Goal: Information Seeking & Learning: Learn about a topic

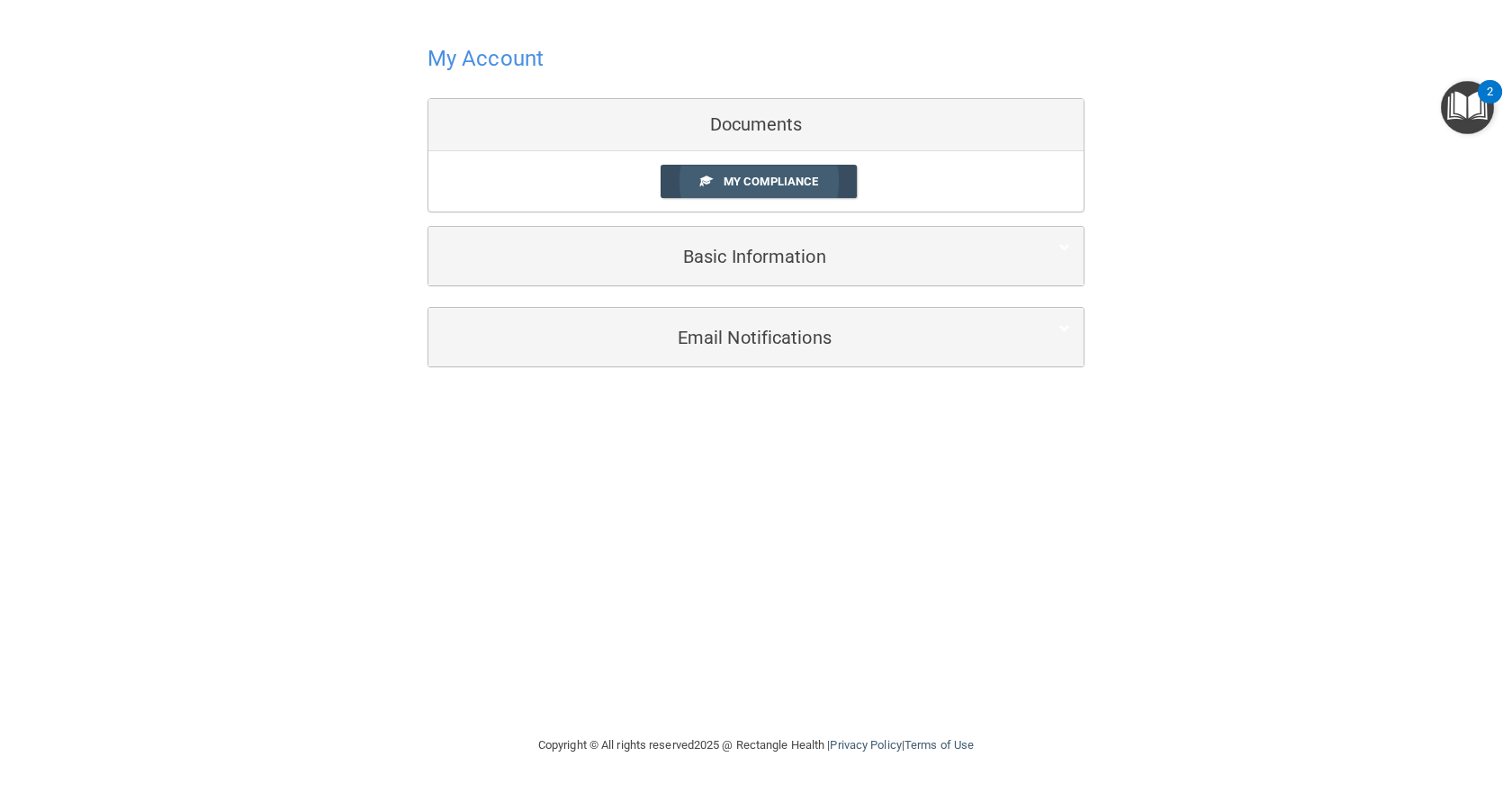
click at [757, 181] on span "My Compliance" at bounding box center [771, 182] width 95 height 13
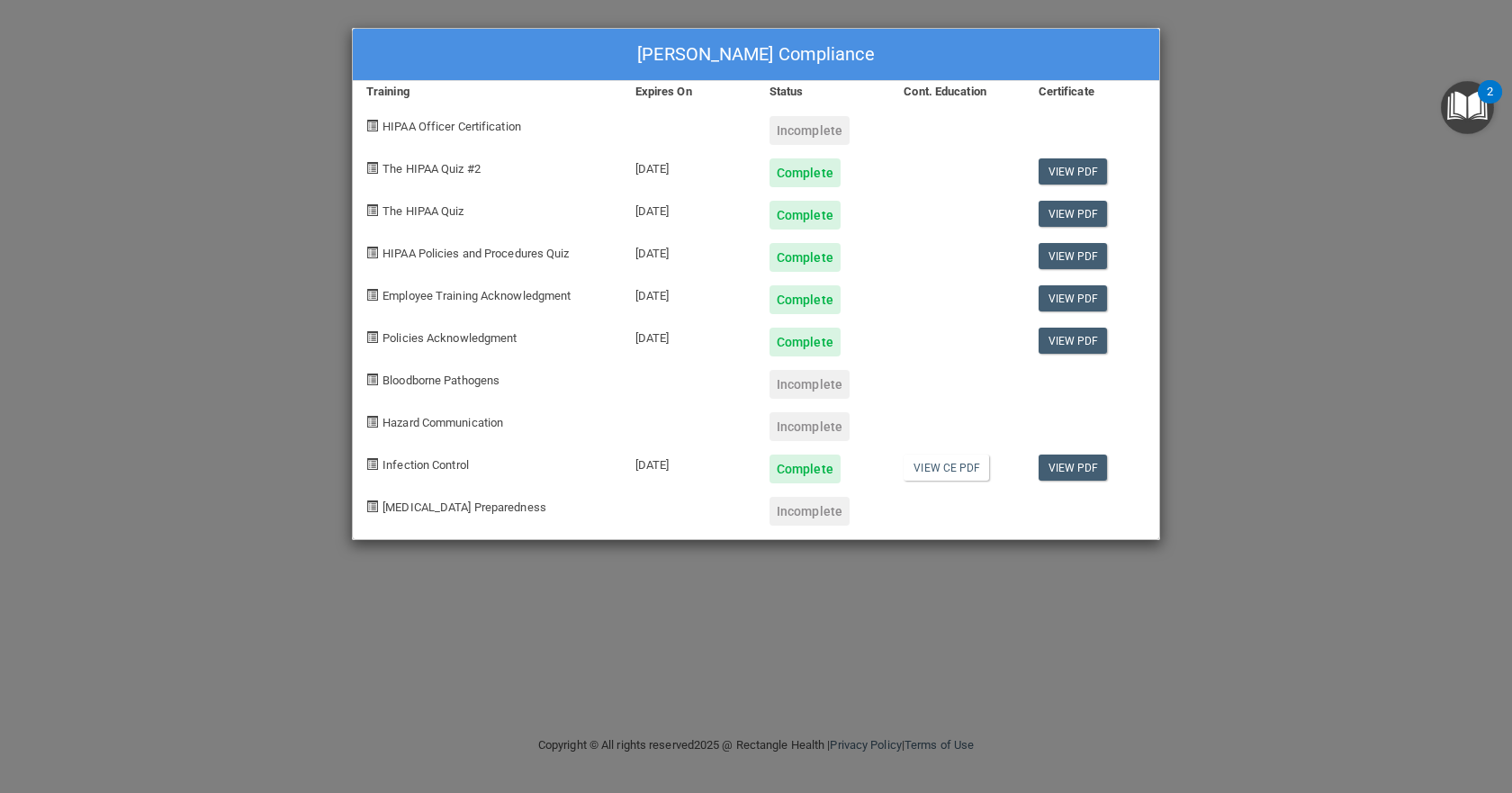
click at [1326, 355] on div "Valerie Trinwith's Compliance Training Expires On Status Cont. Education Certif…" at bounding box center [756, 396] width 1512 height 793
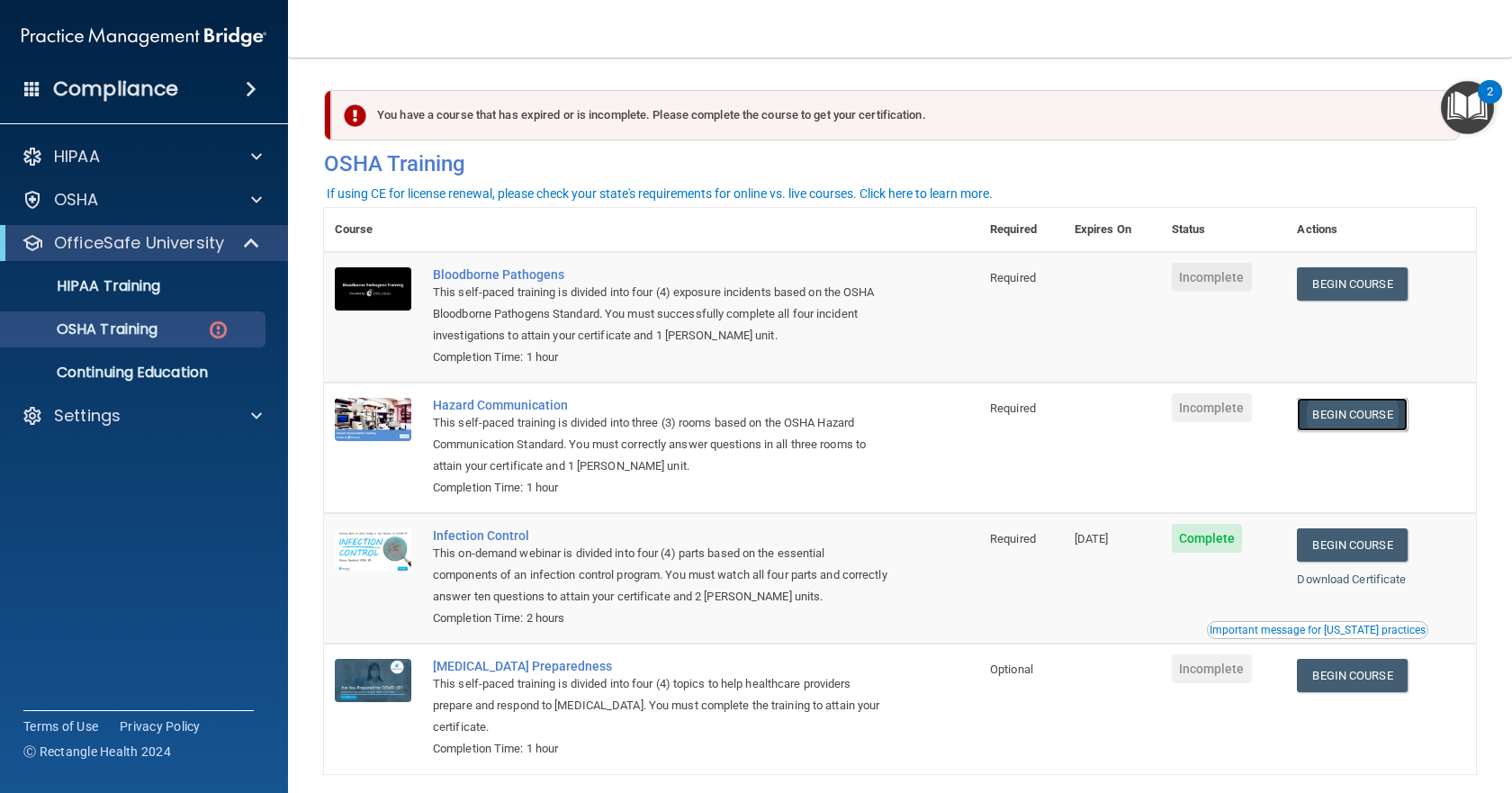
click at [1323, 416] on link "Begin Course" at bounding box center [1351, 414] width 110 height 33
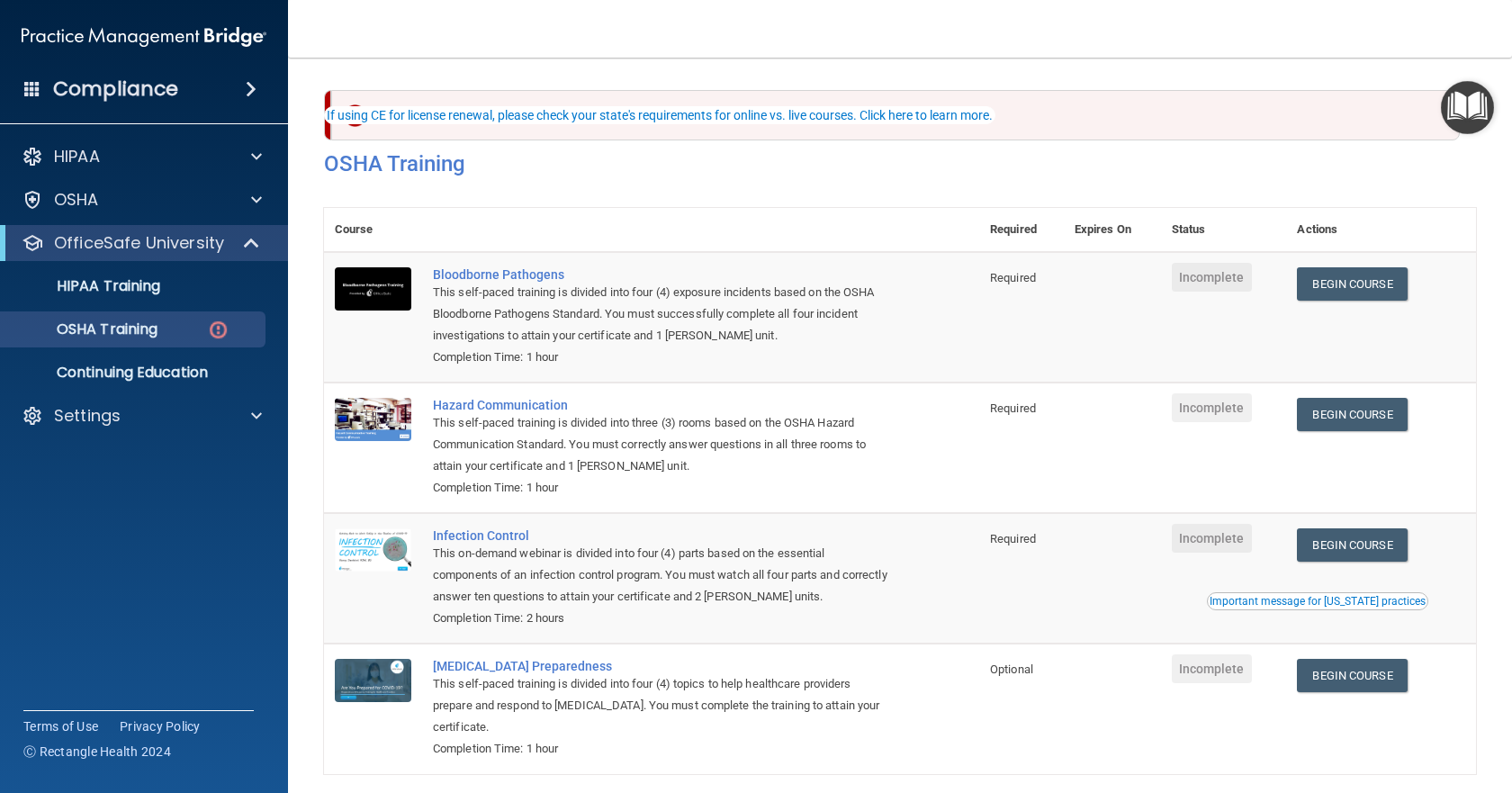
scroll to position [78, 0]
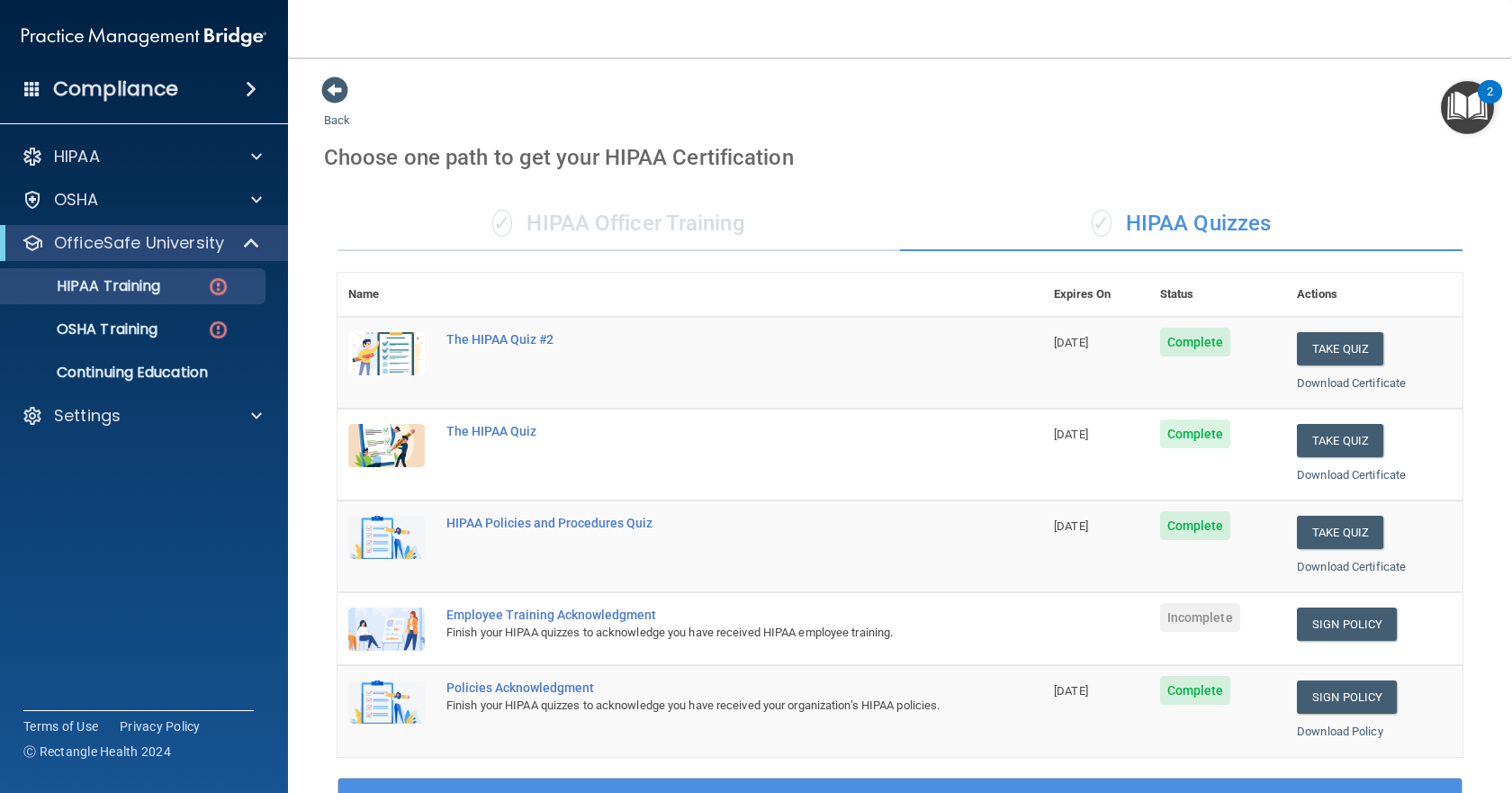
scroll to position [453, 0]
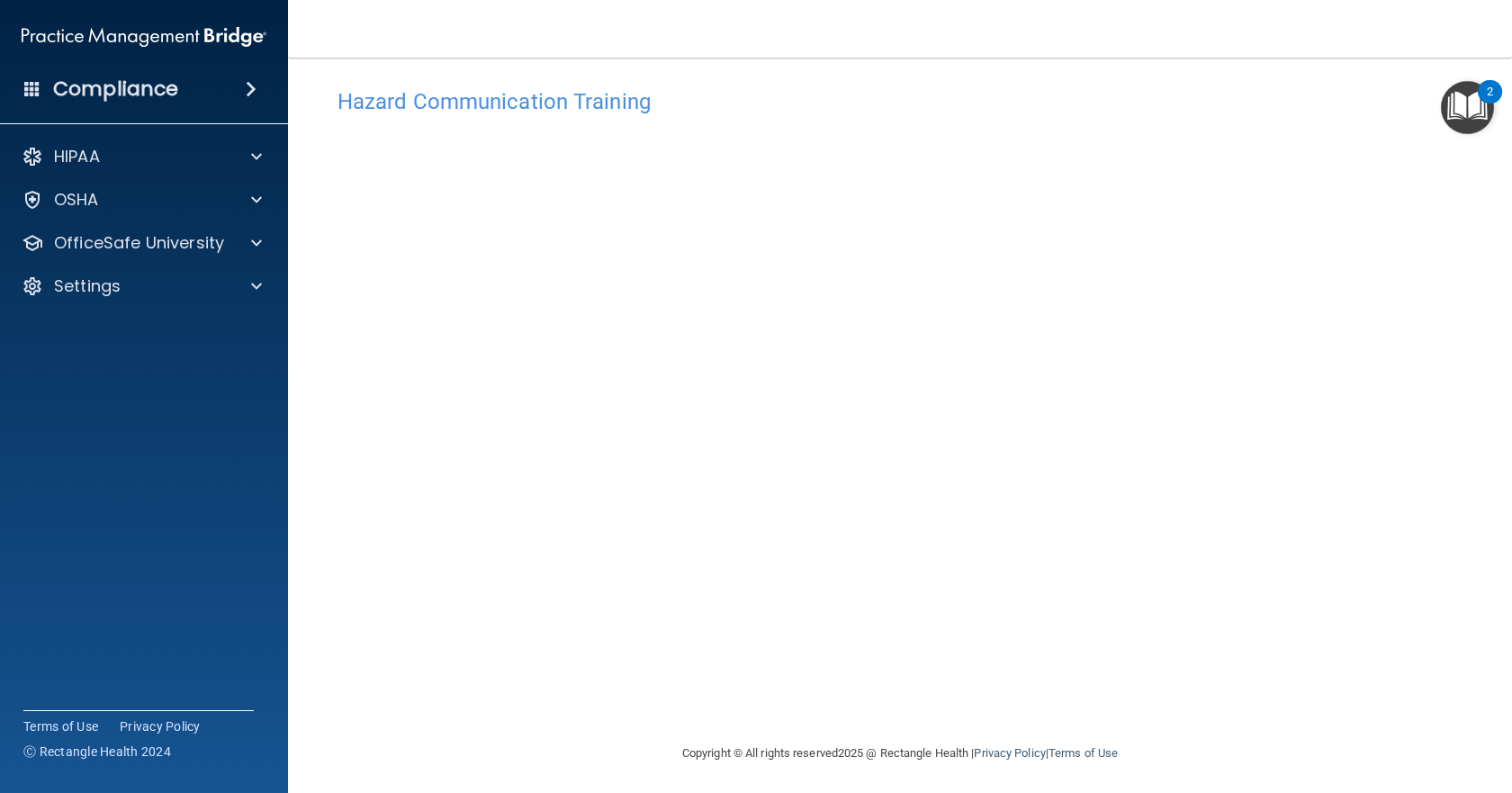
scroll to position [18, 0]
click at [1488, 104] on button "2" at bounding box center [1468, 108] width 54 height 54
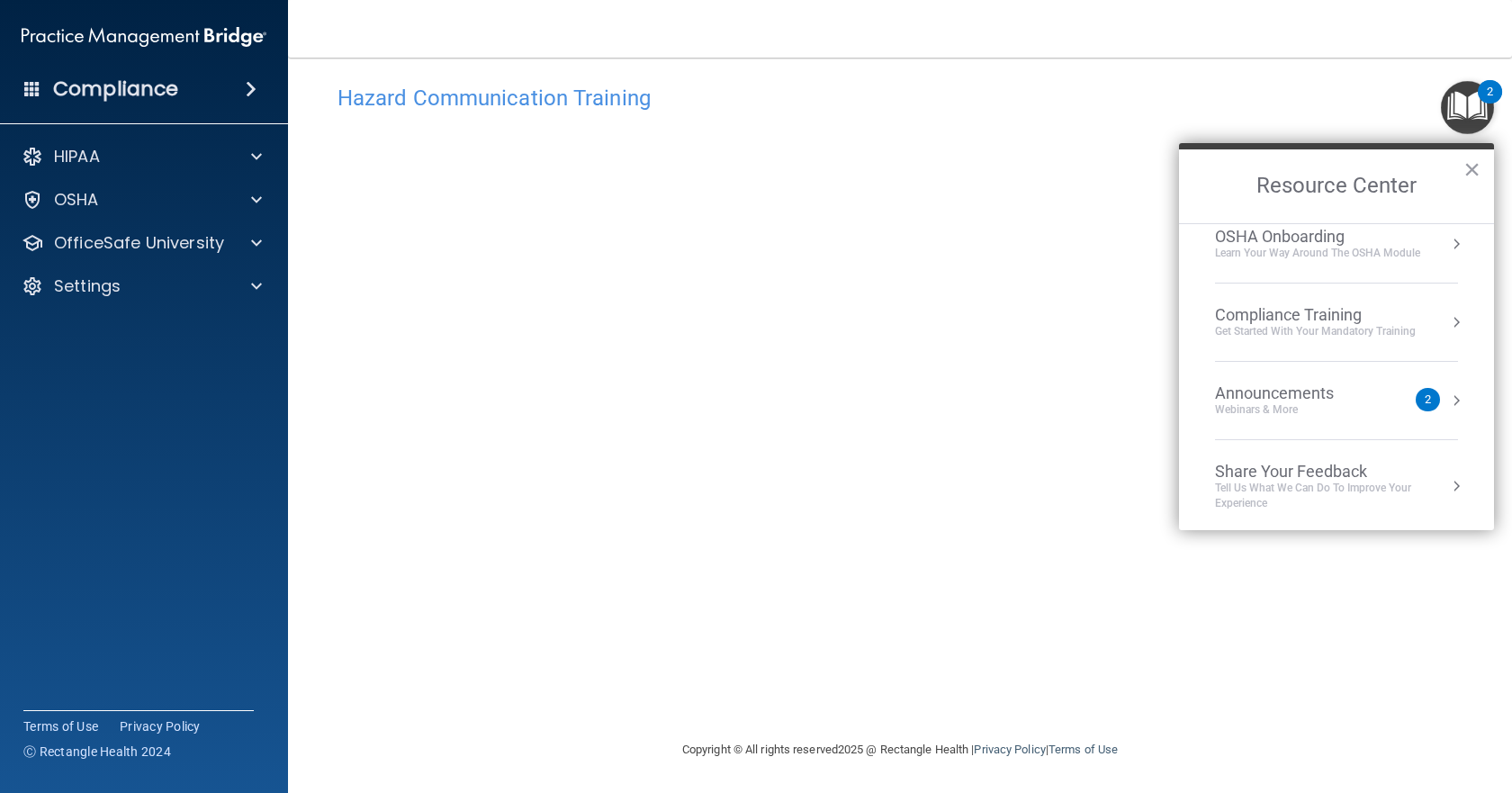
scroll to position [100, 0]
click at [1343, 110] on div "Hazard Communication Training" at bounding box center [900, 98] width 1152 height 44
click at [1471, 165] on button "×" at bounding box center [1473, 169] width 17 height 29
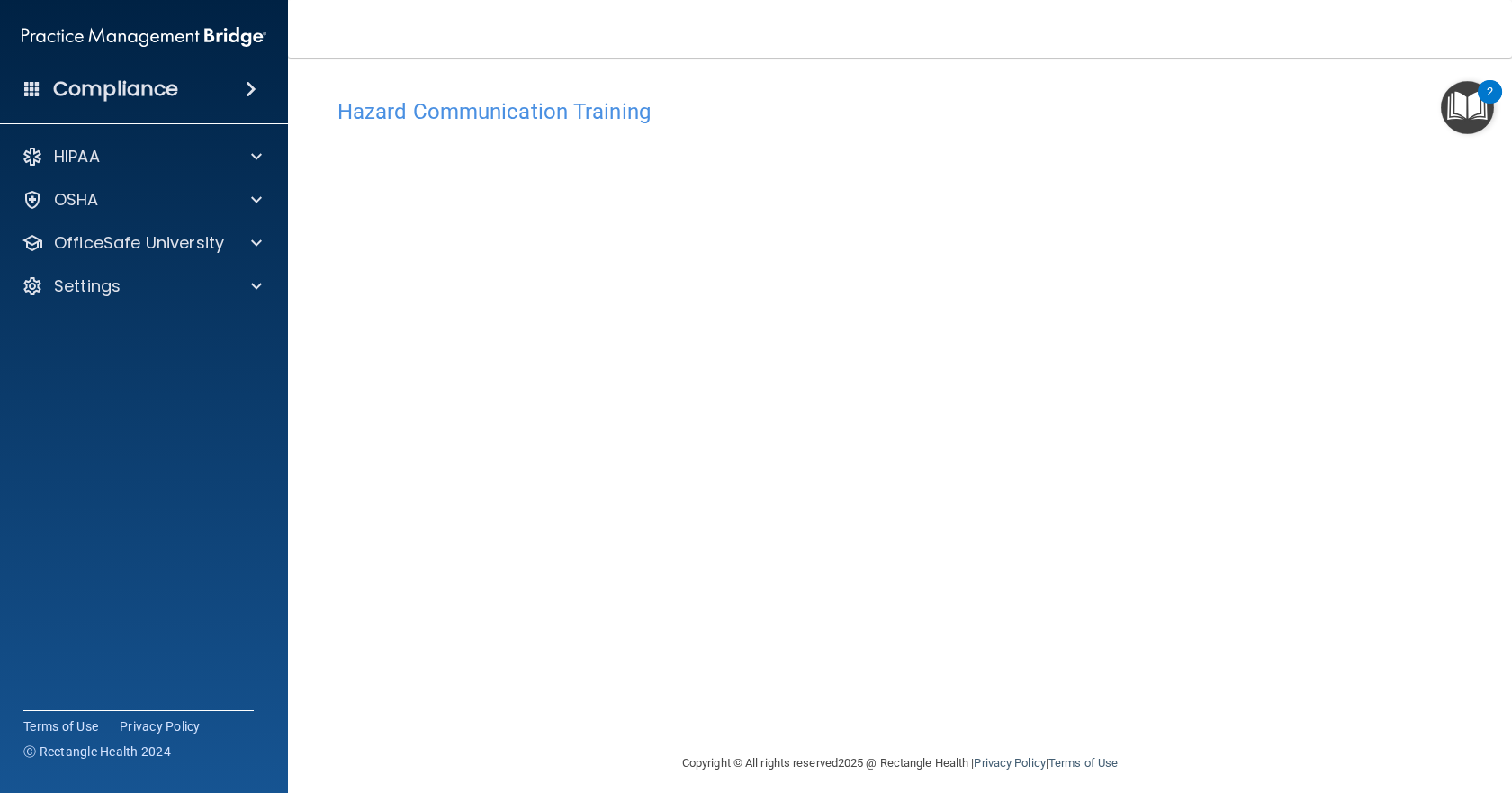
scroll to position [0, 0]
drag, startPoint x: 1360, startPoint y: 437, endPoint x: 1325, endPoint y: 448, distance: 36.7
click at [1360, 437] on div "Hazard Communication Training This course doesn’t expire until . Are you sure y…" at bounding box center [900, 426] width 1152 height 664
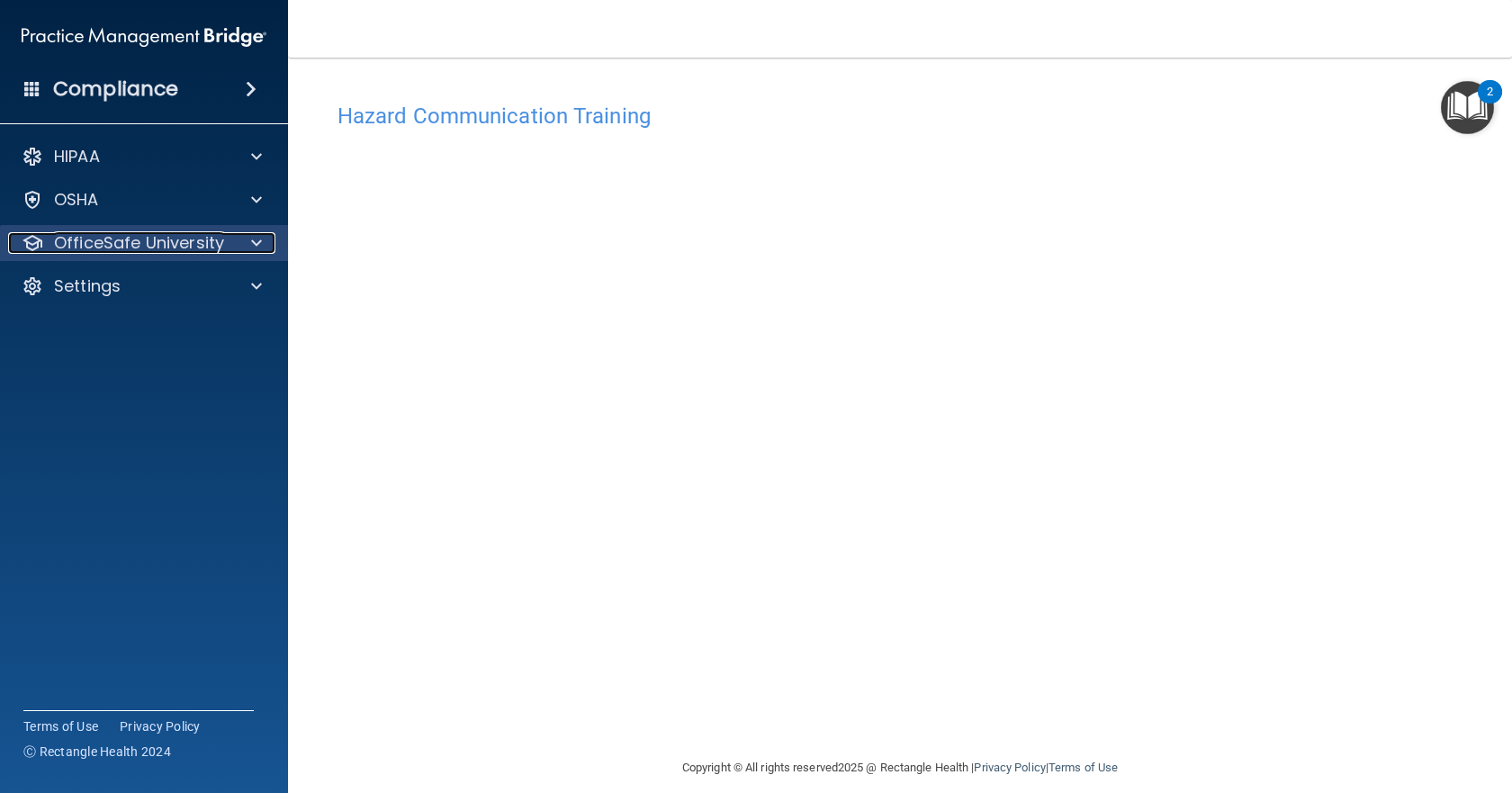
click at [216, 232] on p "OfficeSafe University" at bounding box center [139, 243] width 170 height 22
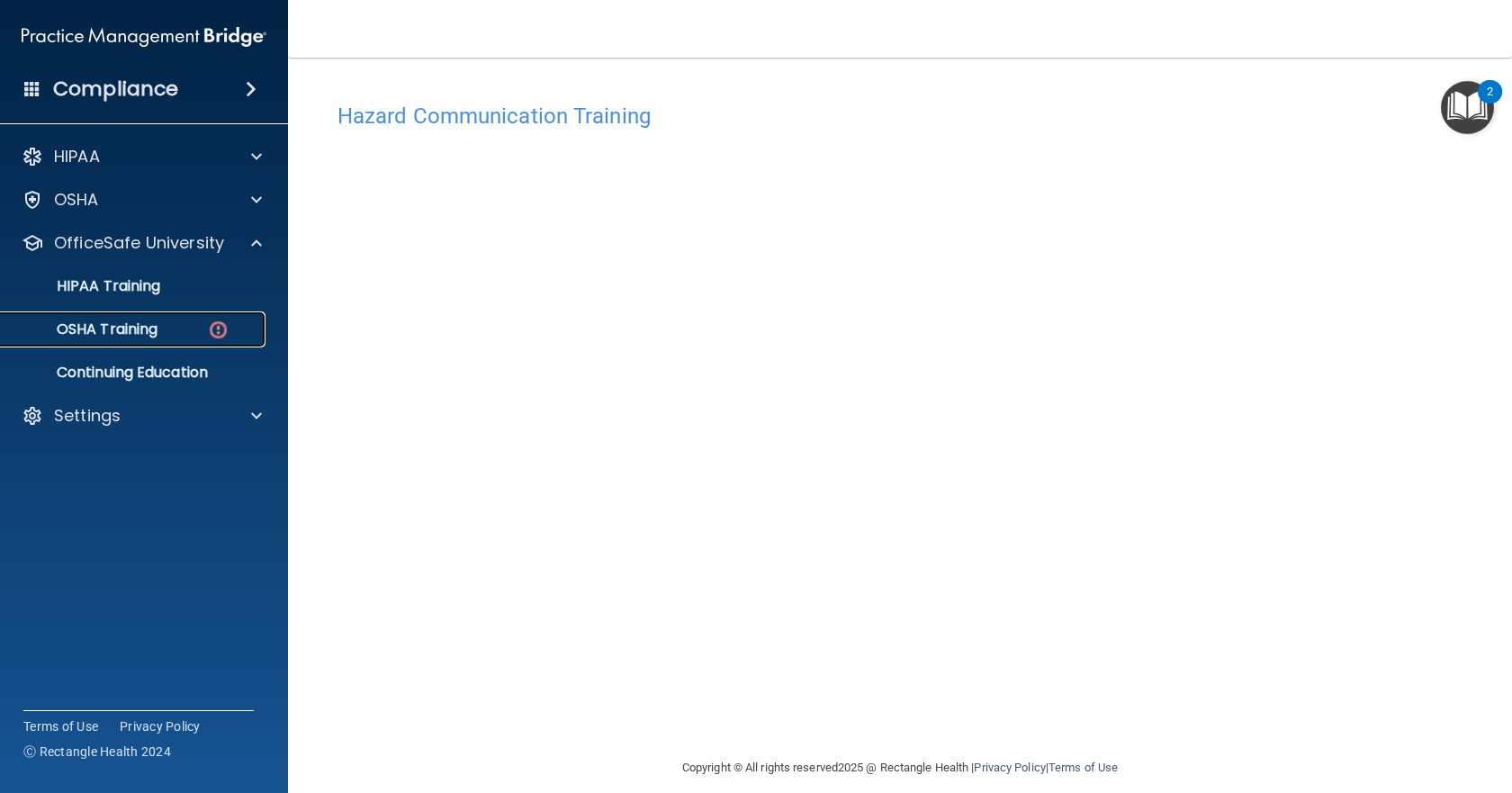
click at [122, 323] on p "OSHA Training" at bounding box center [84, 329] width 145 height 18
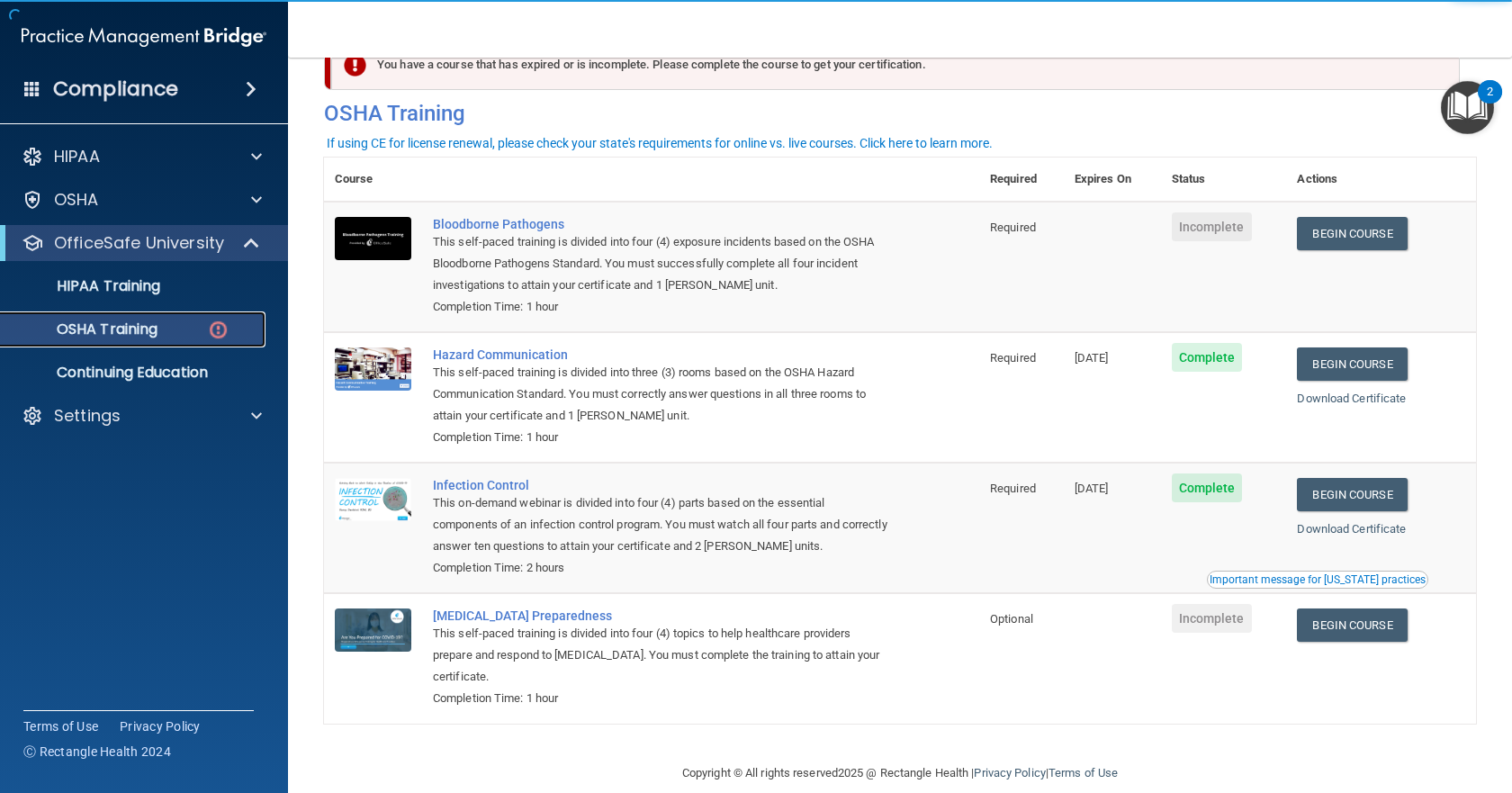
scroll to position [78, 0]
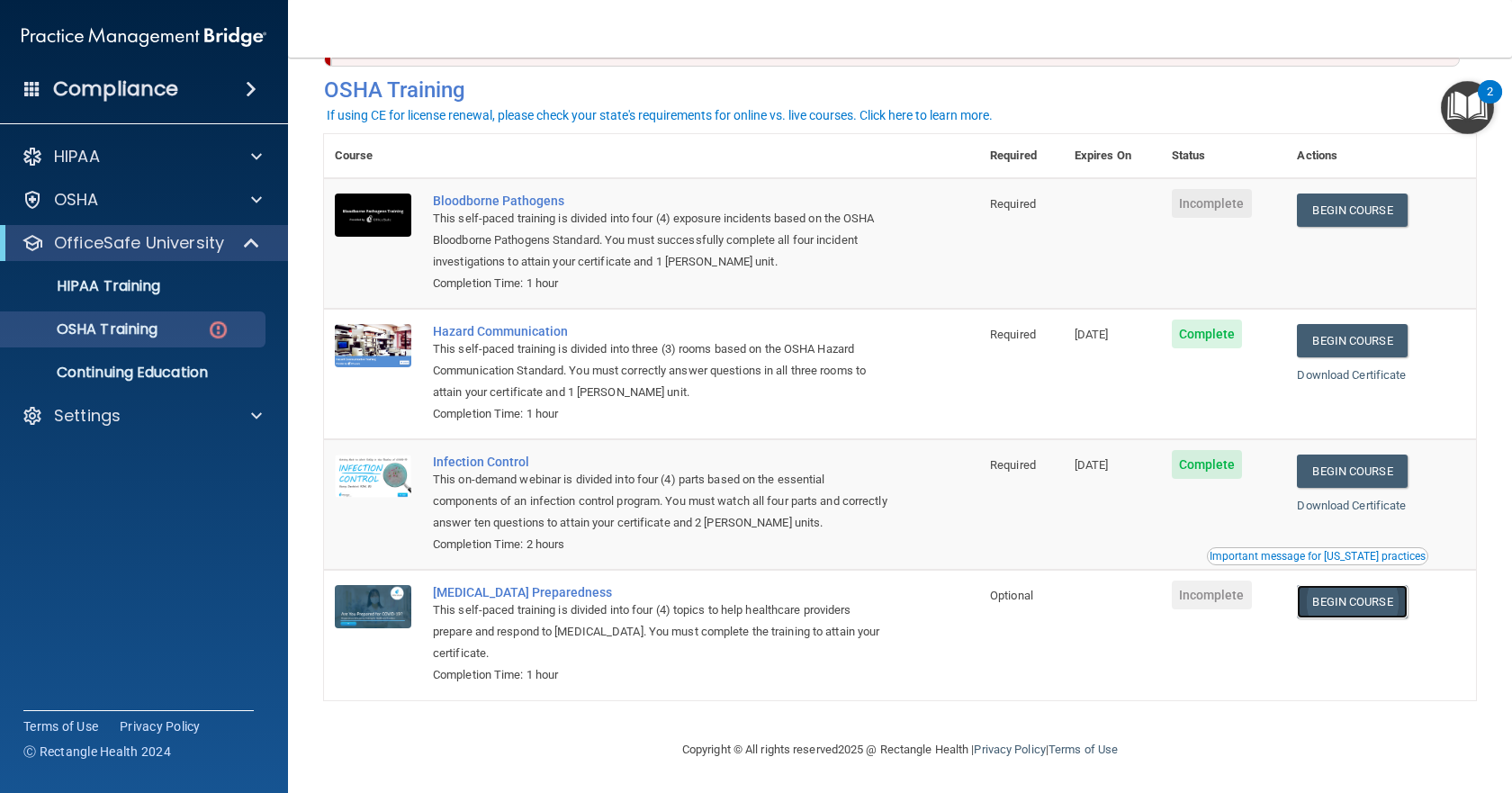
click at [1364, 600] on link "Begin Course" at bounding box center [1351, 602] width 110 height 33
click at [1348, 590] on link "Begin Course" at bounding box center [1351, 602] width 110 height 33
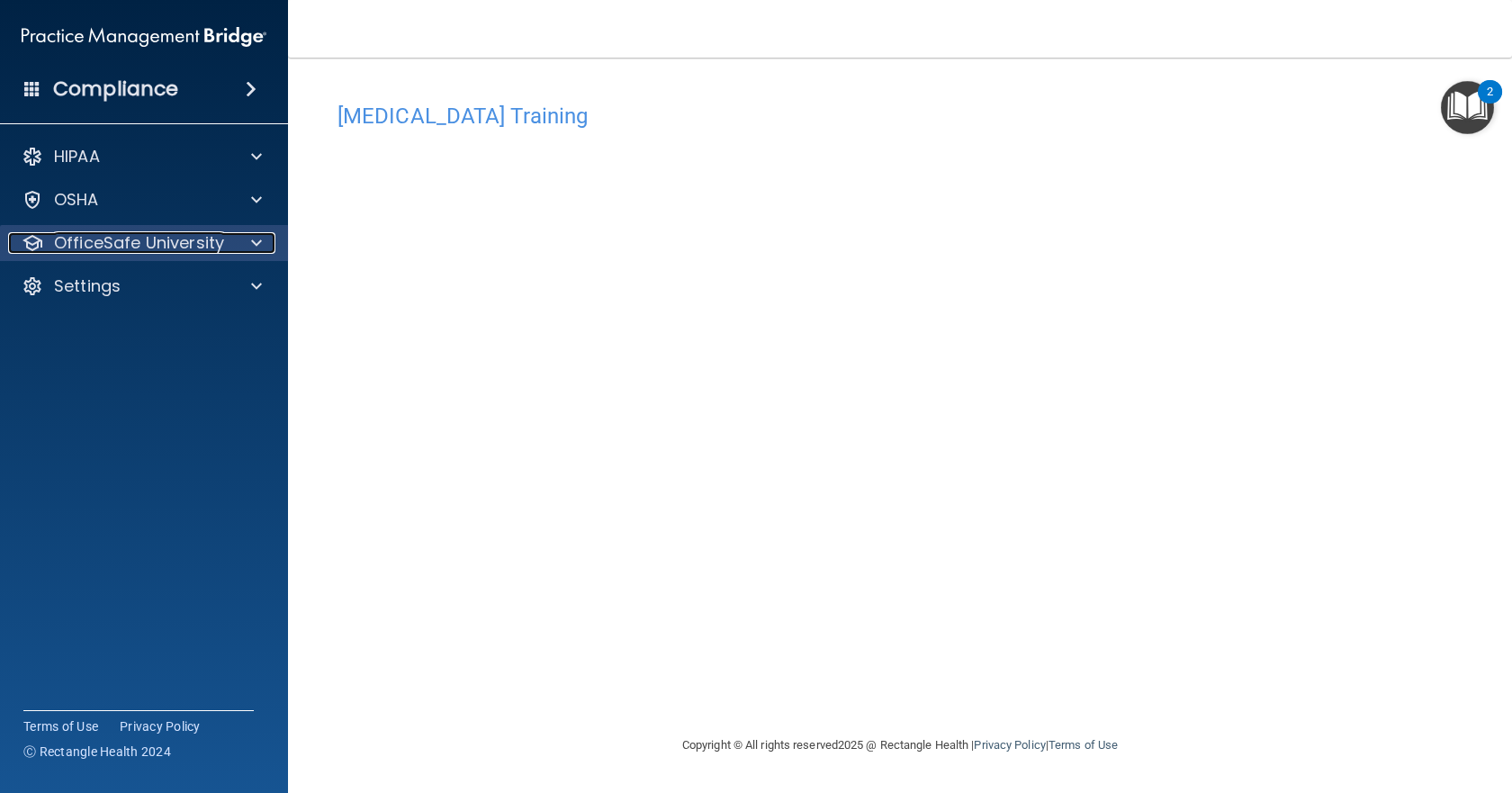
click at [216, 246] on p "OfficeSafe University" at bounding box center [139, 243] width 170 height 22
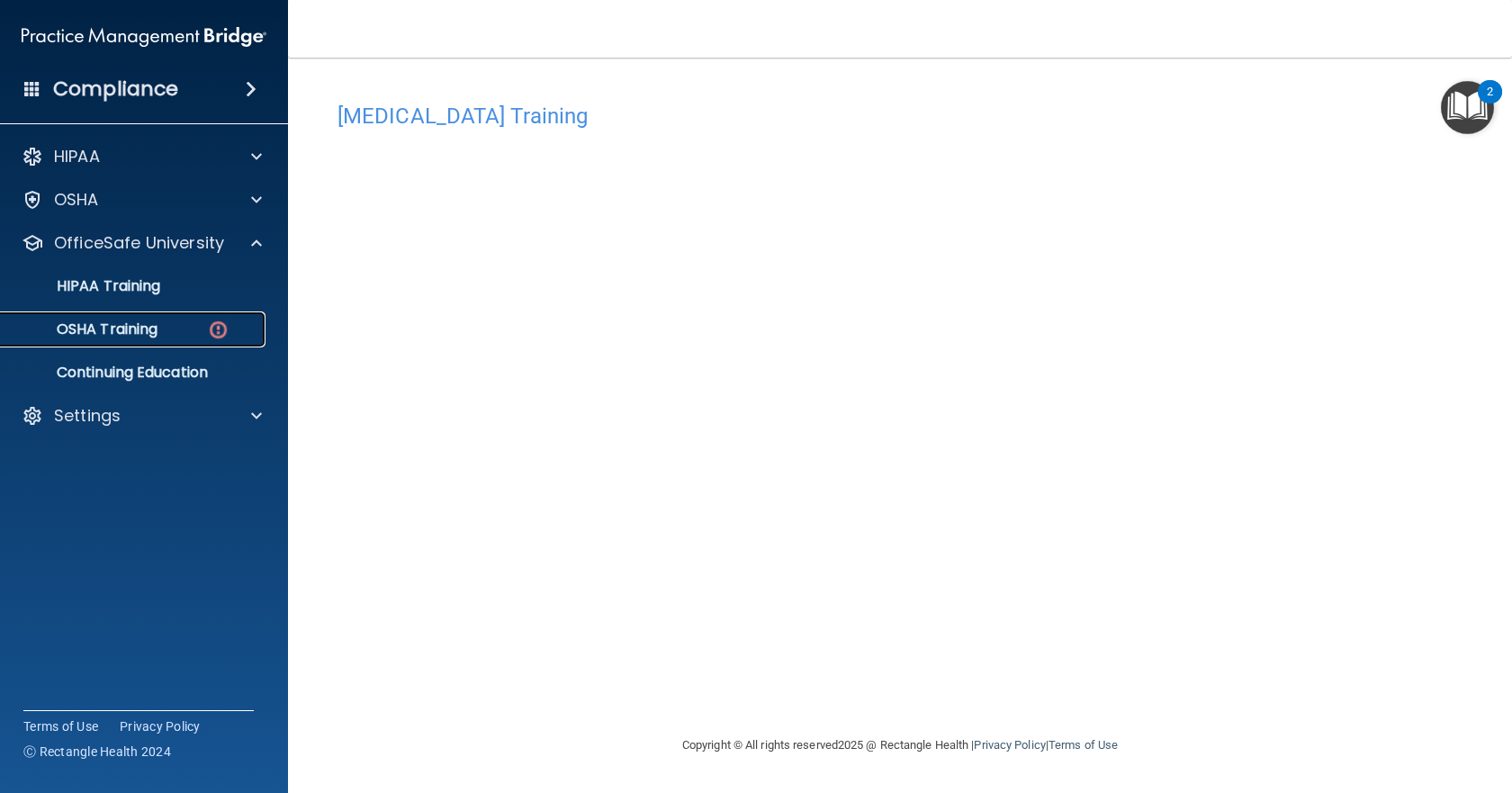
click at [189, 322] on div "OSHA Training" at bounding box center [134, 329] width 246 height 18
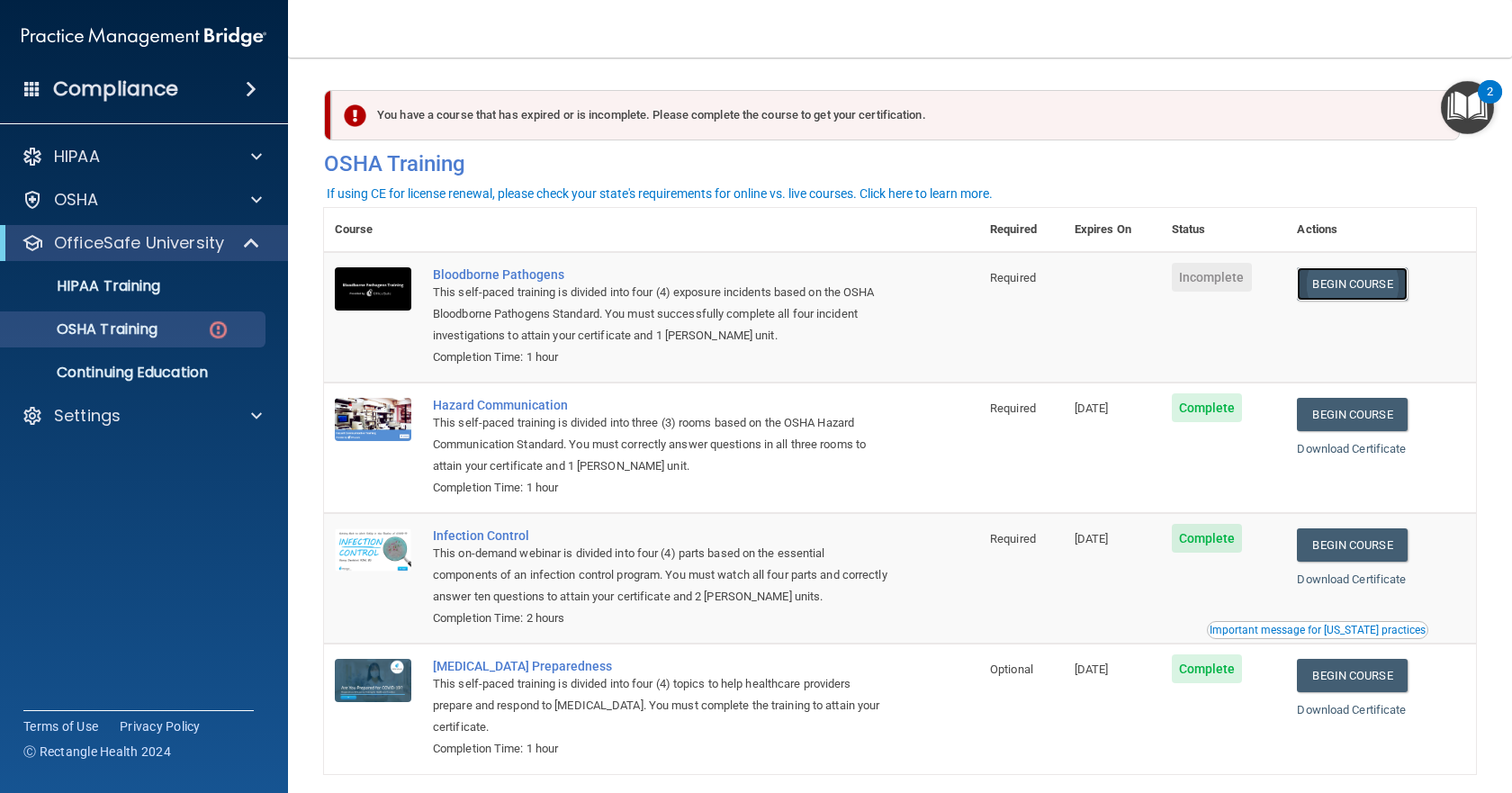
click at [1351, 290] on link "Begin Course" at bounding box center [1351, 284] width 110 height 33
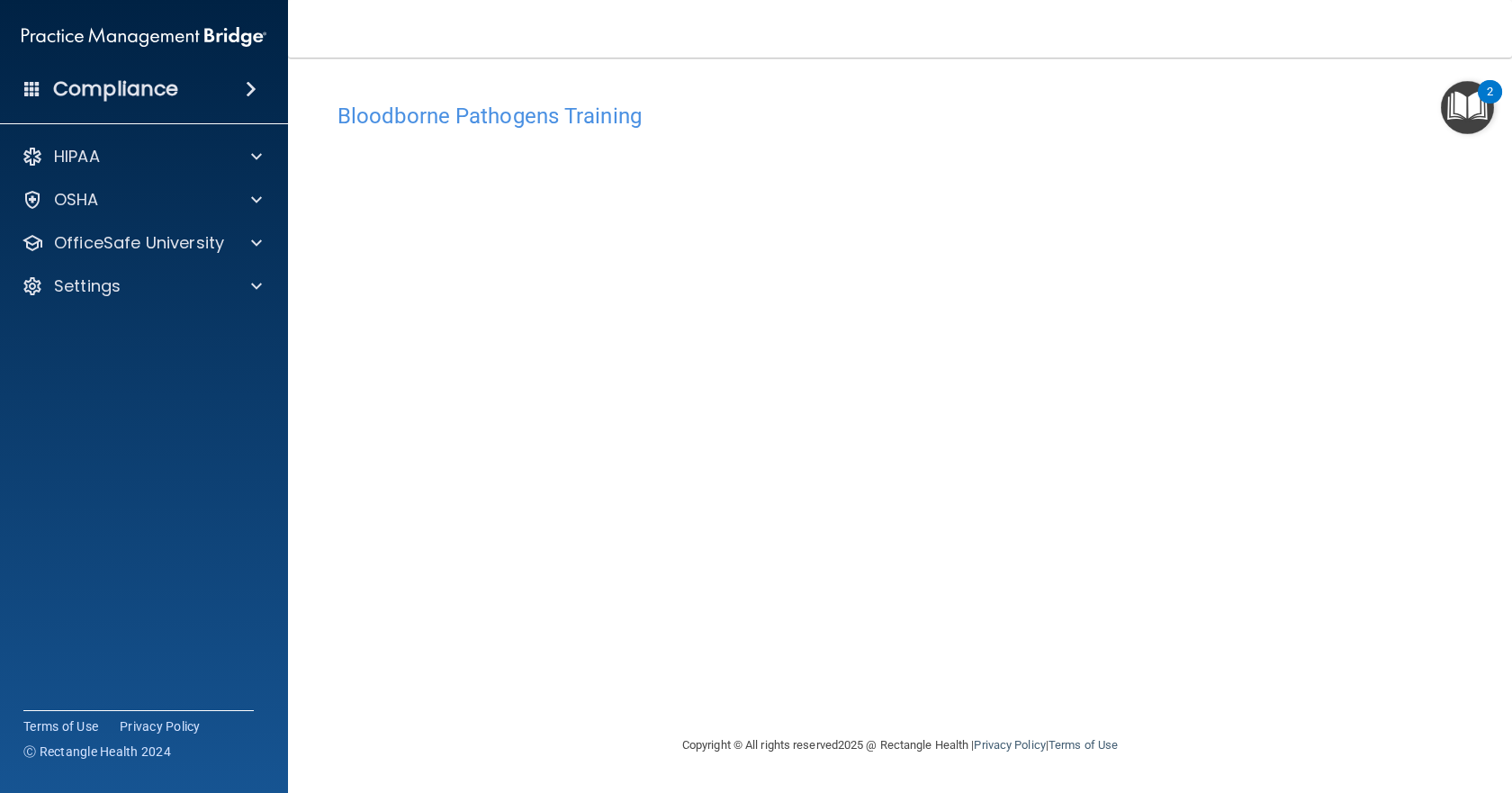
click at [130, 222] on div "HIPAA Documents and Policies Report an Incident Business Associates Emergency P…" at bounding box center [144, 225] width 289 height 187
click at [137, 243] on p "OfficeSafe University" at bounding box center [139, 243] width 170 height 22
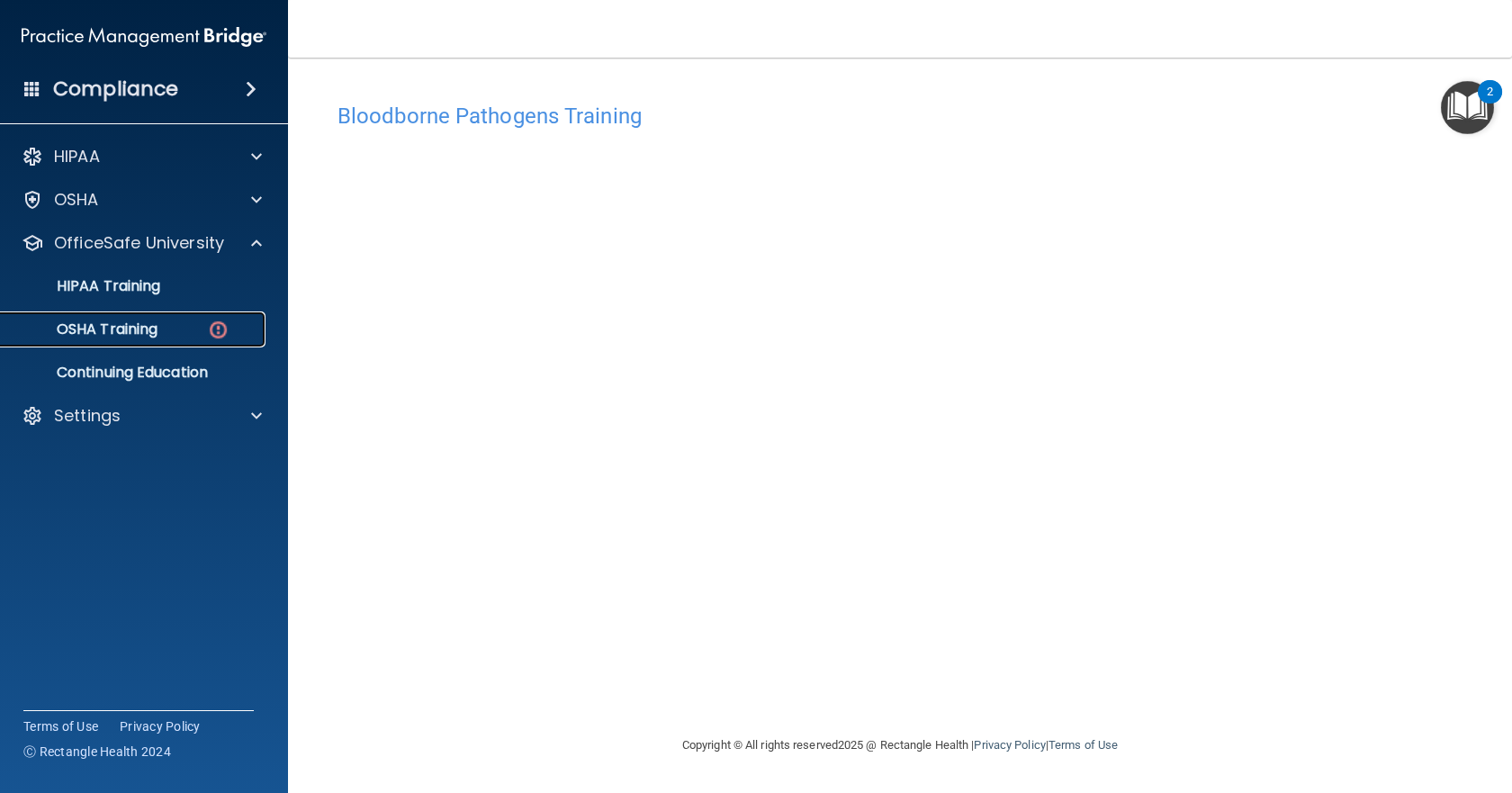
click at [157, 330] on p "OSHA Training" at bounding box center [84, 329] width 145 height 18
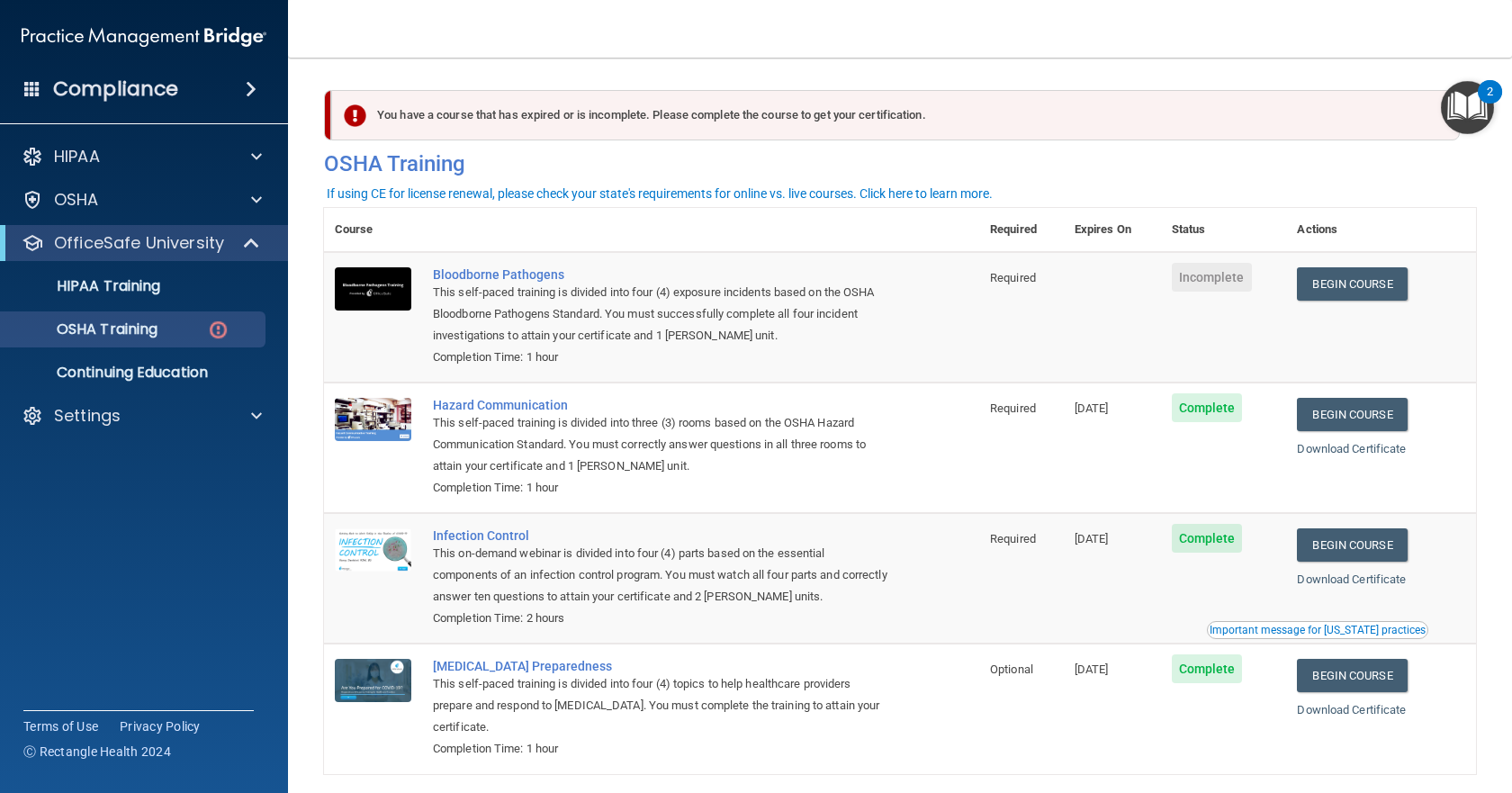
click at [1213, 291] on span "Incomplete" at bounding box center [1213, 277] width 80 height 29
click at [1366, 292] on link "Begin Course" at bounding box center [1351, 284] width 110 height 33
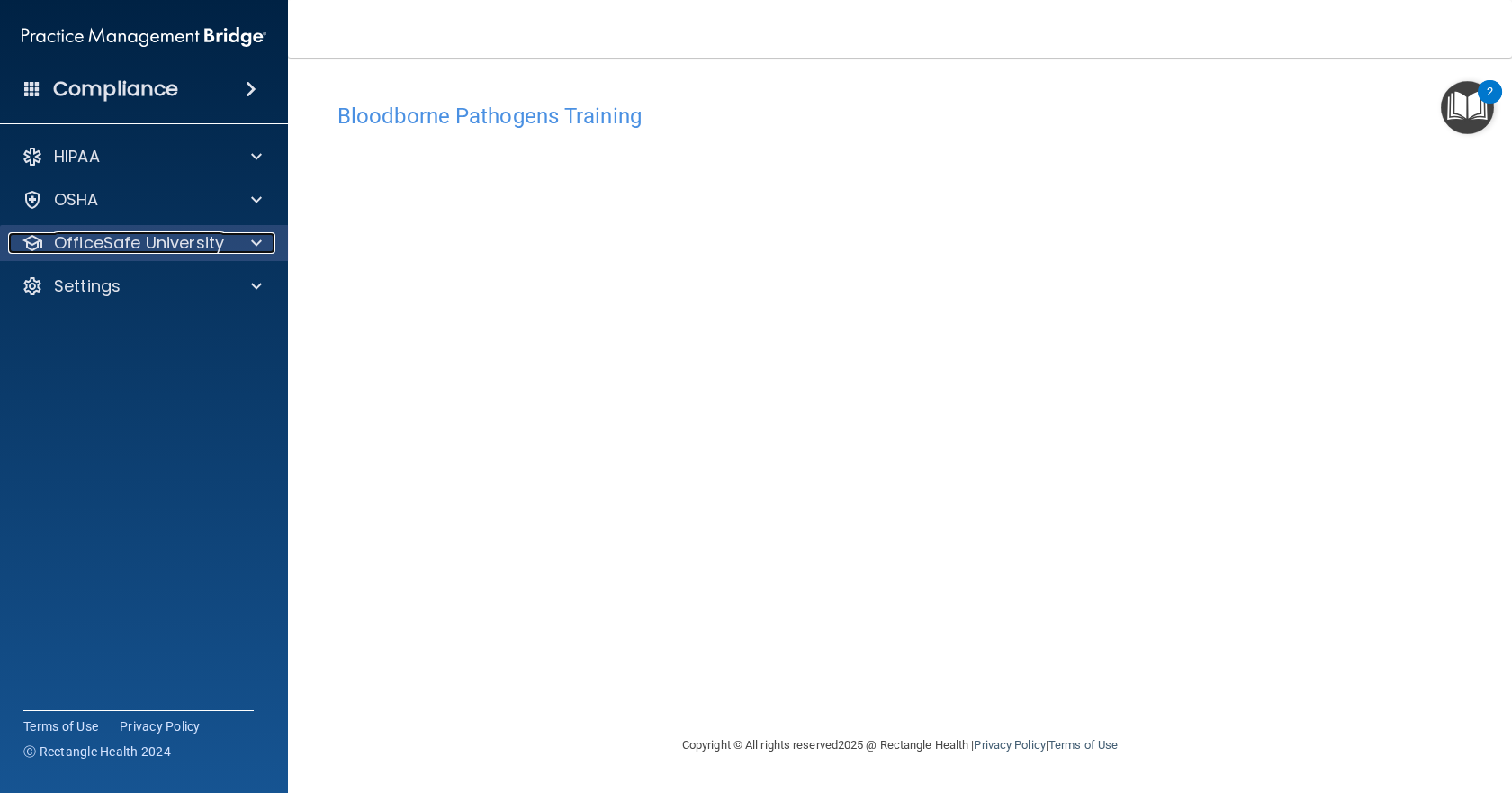
click at [199, 244] on p "OfficeSafe University" at bounding box center [139, 243] width 170 height 22
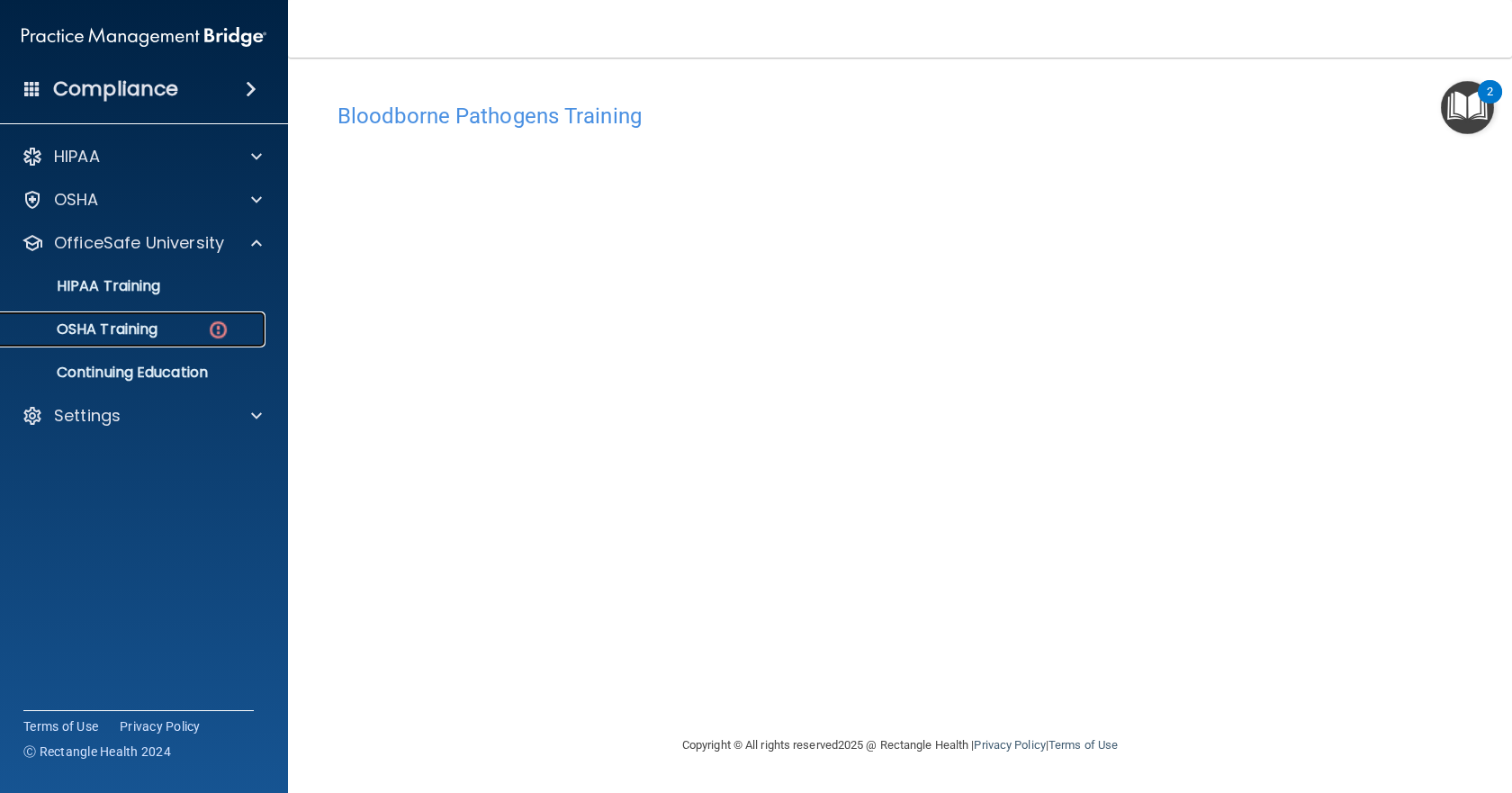
click at [213, 326] on img at bounding box center [219, 330] width 23 height 23
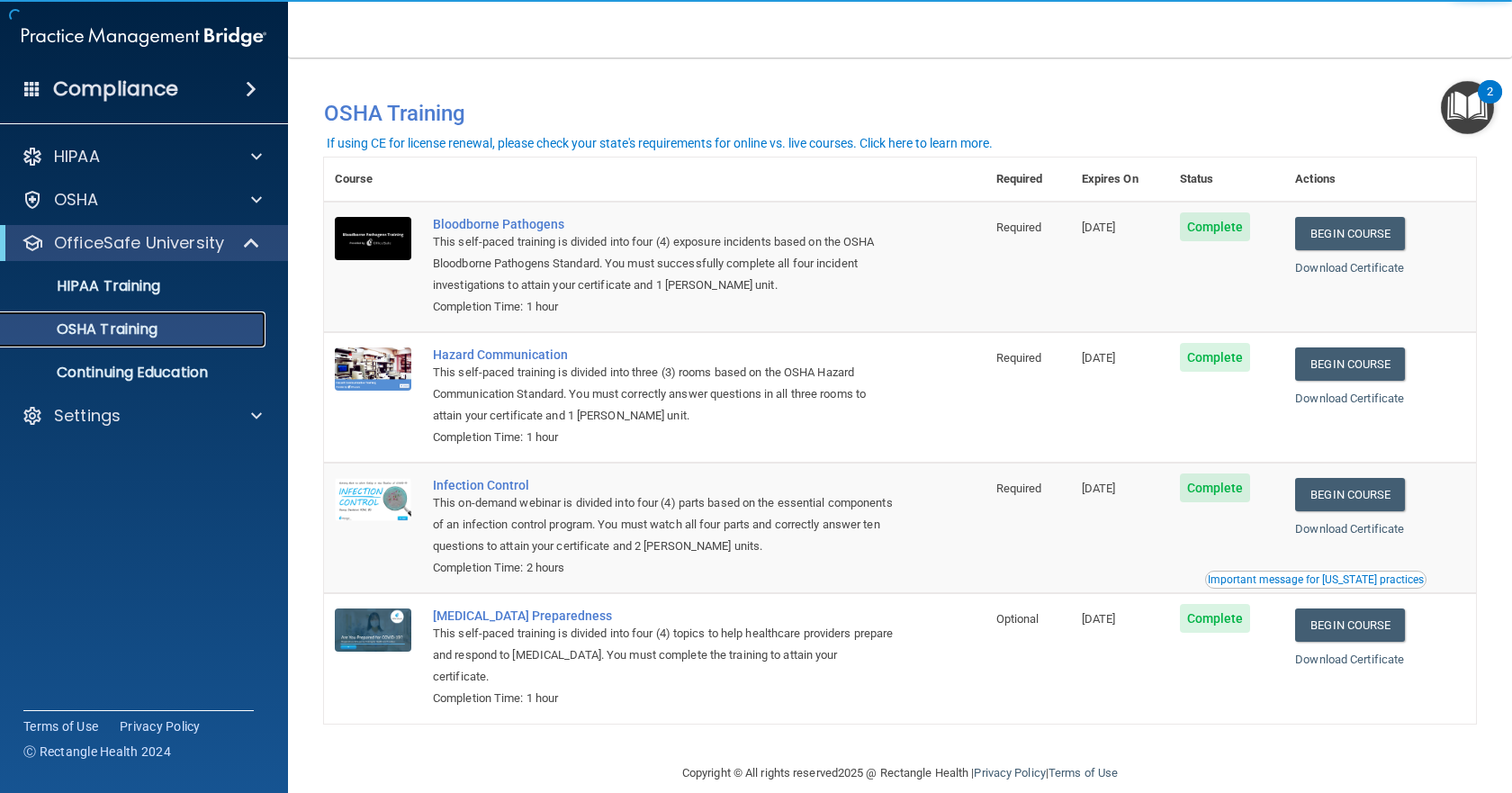
scroll to position [28, 0]
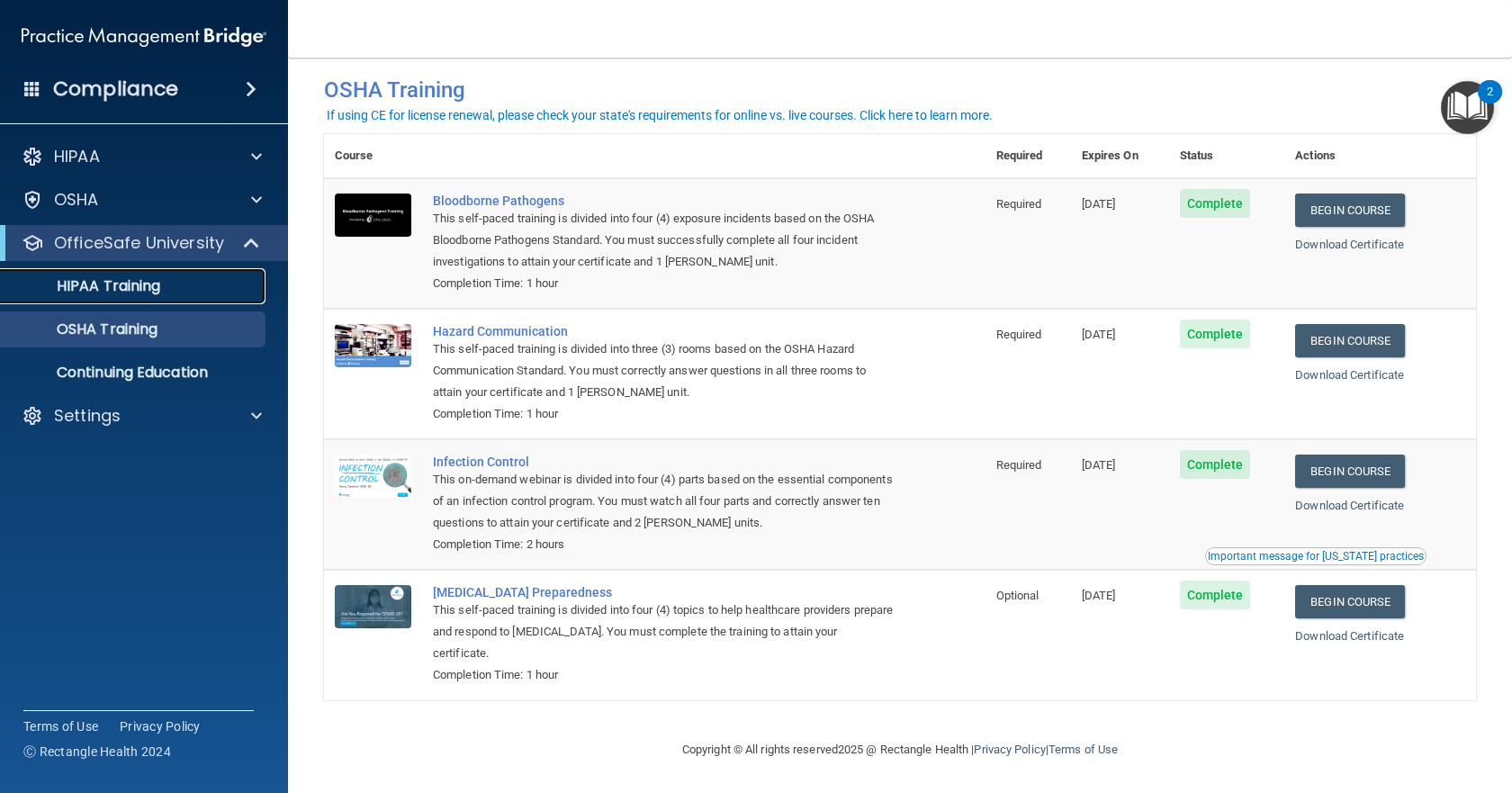
click at [107, 284] on p "HIPAA Training" at bounding box center [85, 286] width 148 height 18
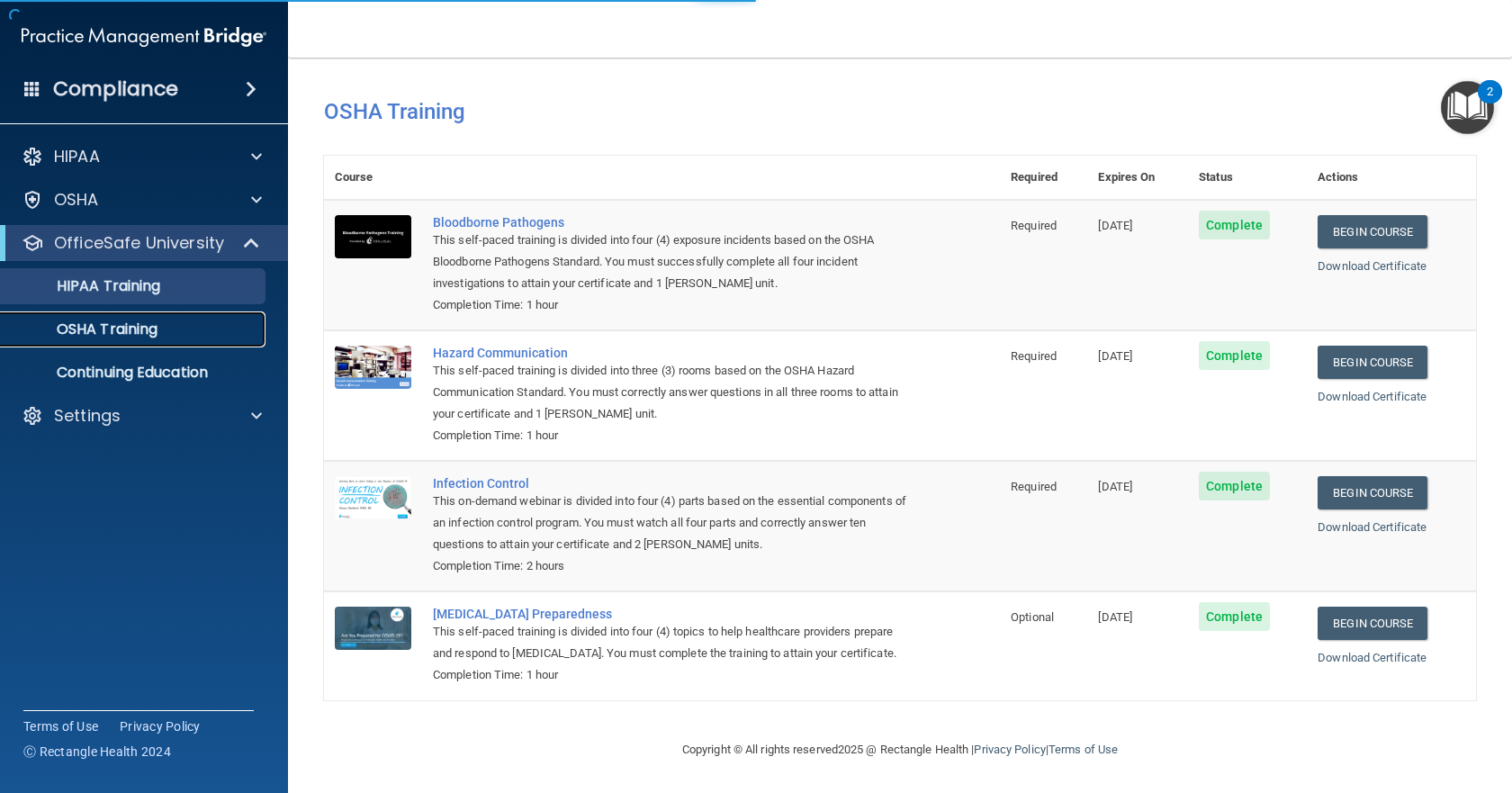
click at [115, 326] on p "OSHA Training" at bounding box center [84, 329] width 145 height 18
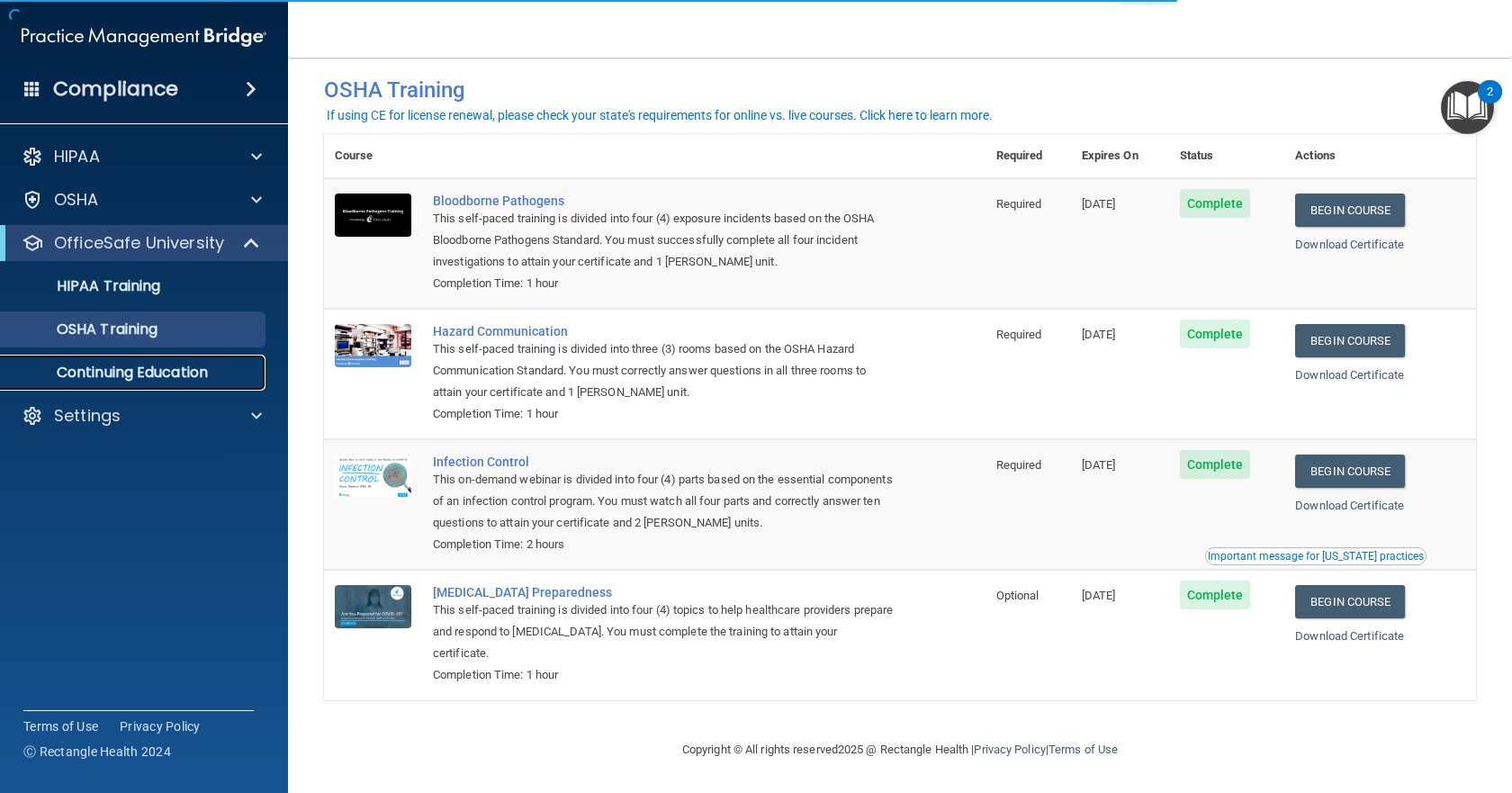
click at [111, 376] on p "Continuing Education" at bounding box center [134, 372] width 246 height 18
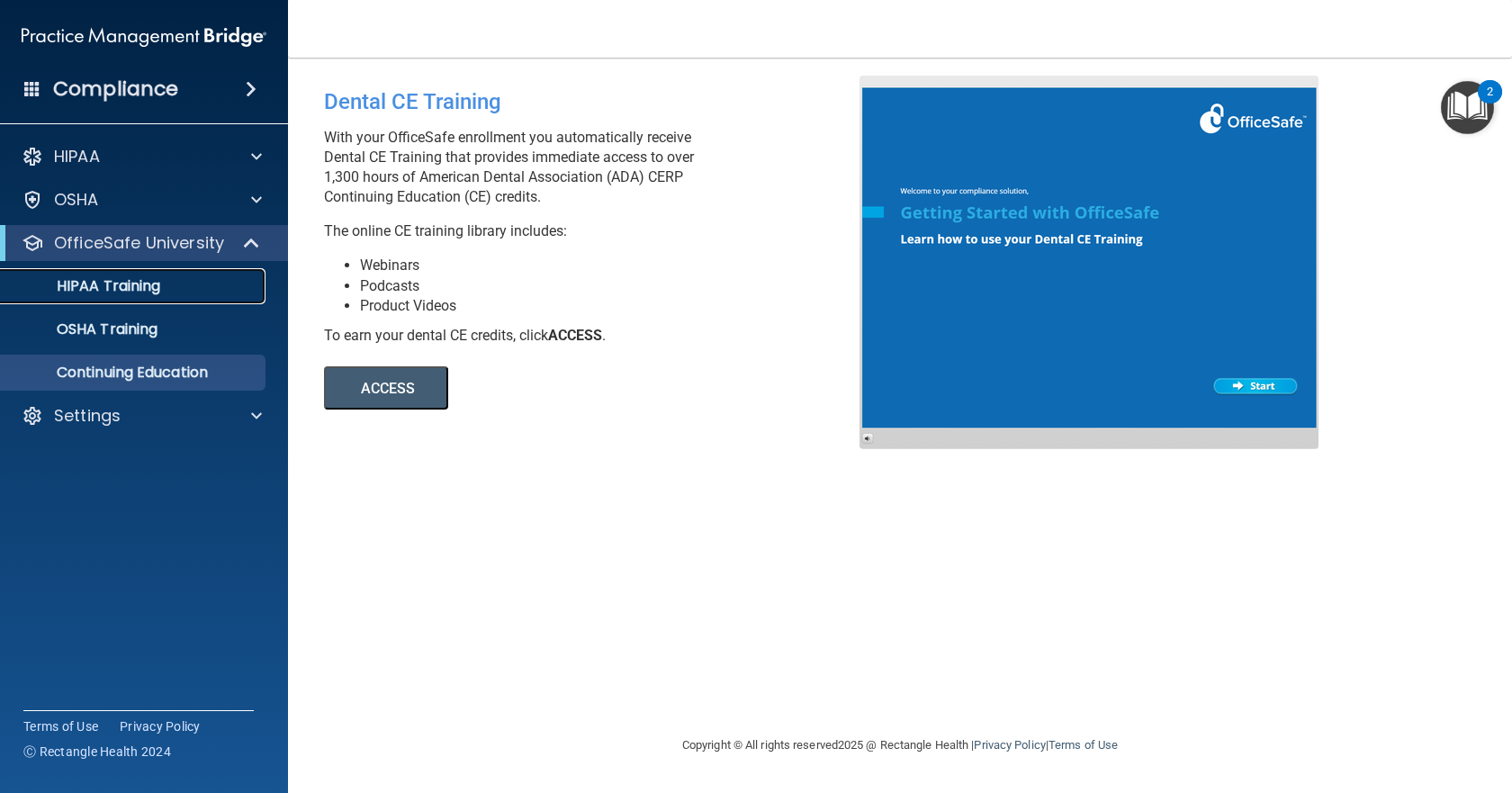
click at [141, 294] on p "HIPAA Training" at bounding box center [85, 286] width 148 height 18
